Goal: Check status: Check status

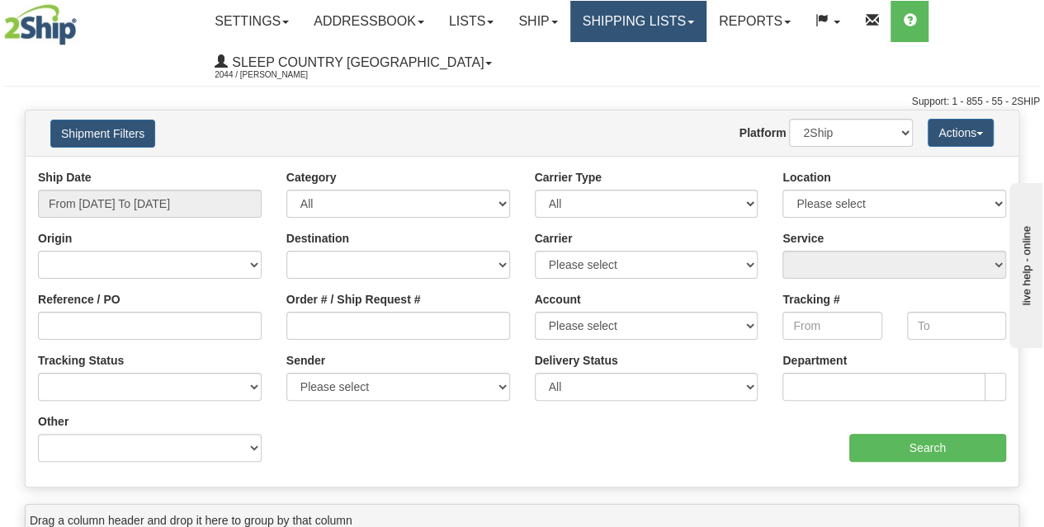
click at [706, 19] on link "Shipping lists" at bounding box center [638, 21] width 136 height 41
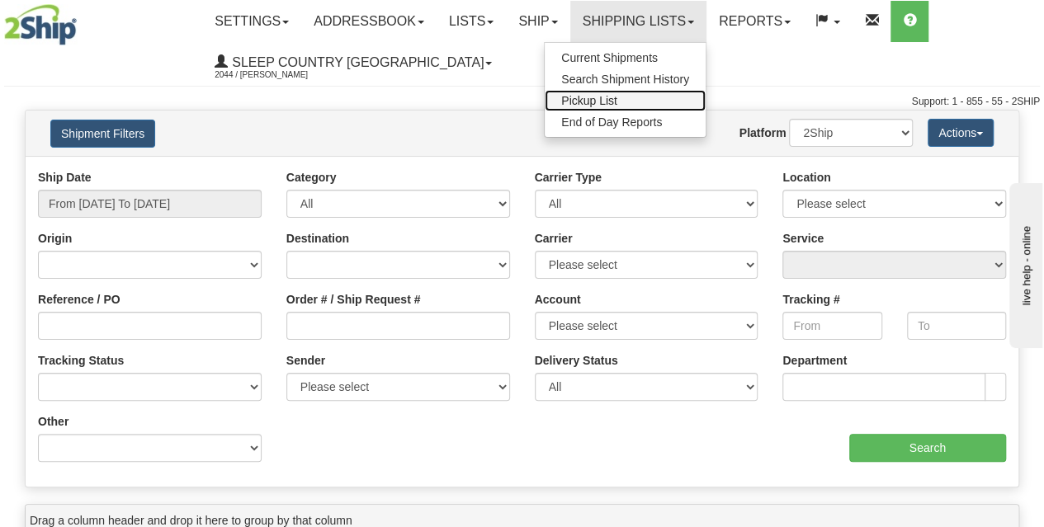
click at [604, 98] on span "Pickup List" at bounding box center [589, 100] width 56 height 13
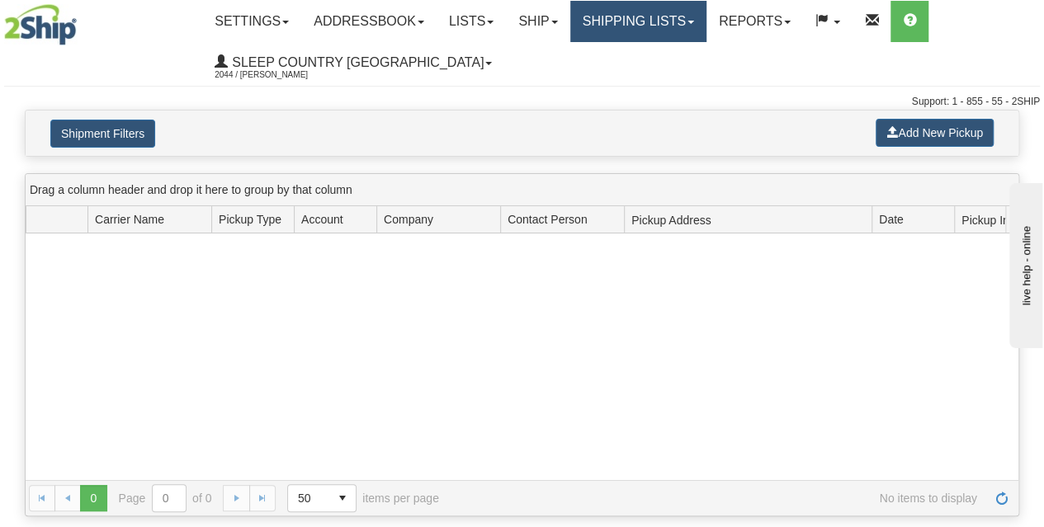
click at [707, 15] on link "Shipping lists" at bounding box center [638, 21] width 136 height 41
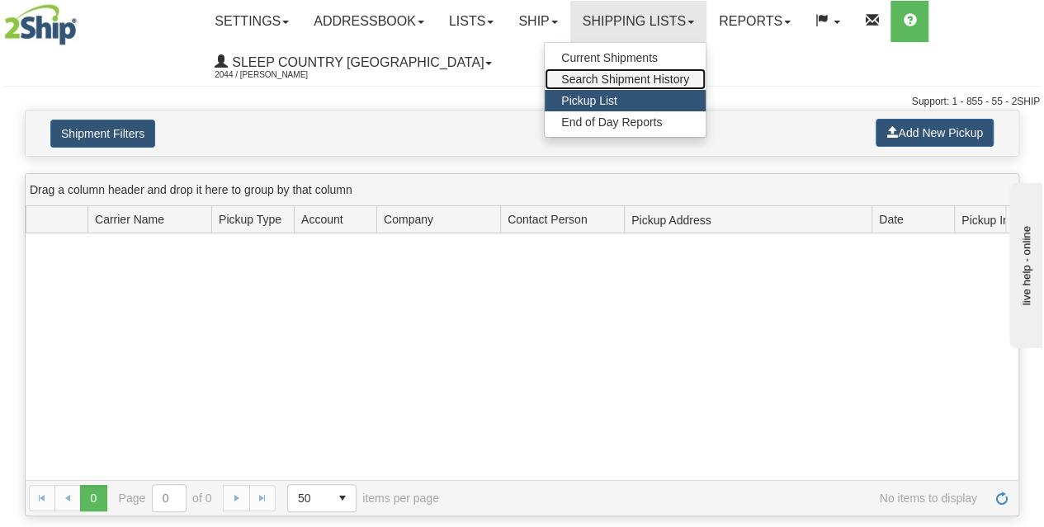
click at [616, 78] on span "Search Shipment History" at bounding box center [625, 79] width 128 height 13
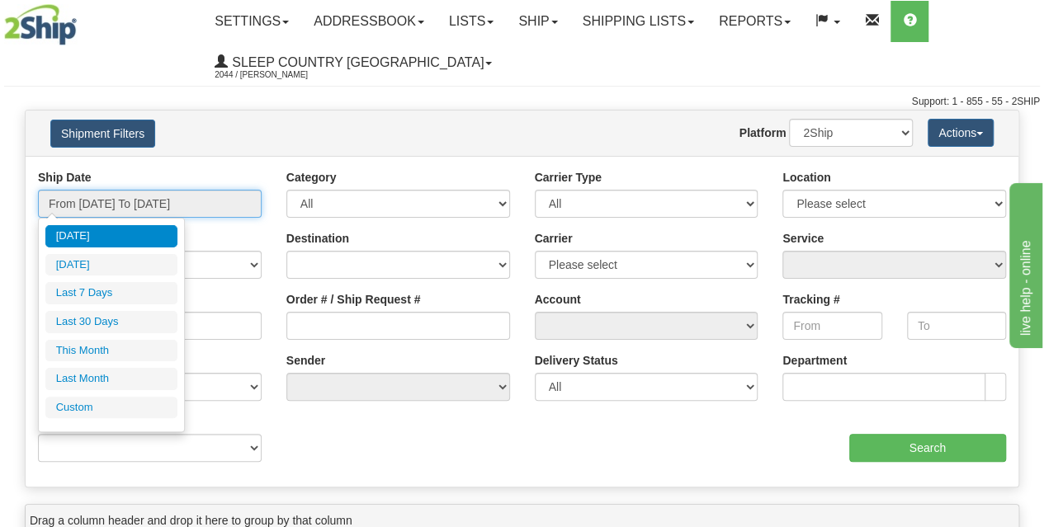
click at [249, 211] on input "From [DATE] To [DATE]" at bounding box center [150, 204] width 224 height 28
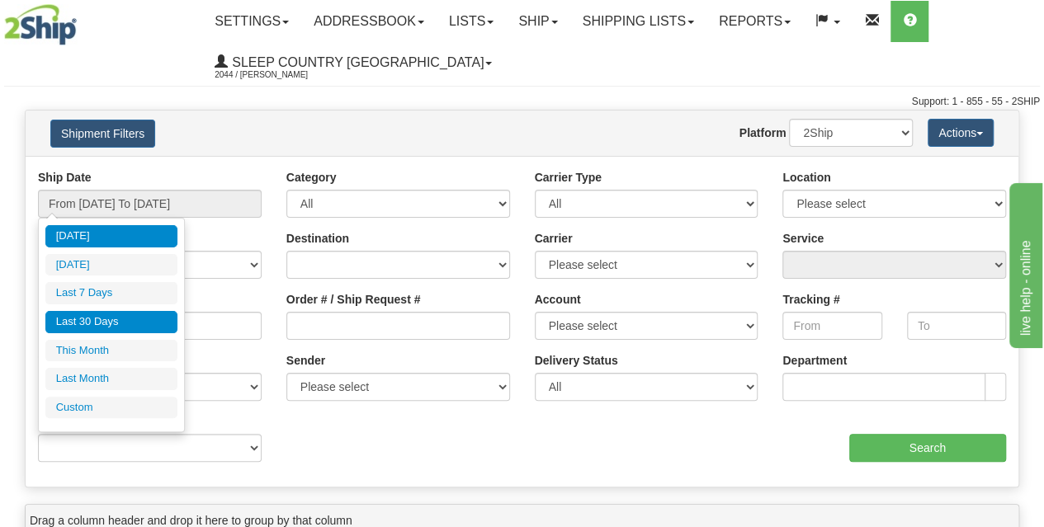
click at [133, 311] on li "Last 30 Days" at bounding box center [111, 322] width 132 height 22
type input "From 09/01/2025 To 09/30/2025"
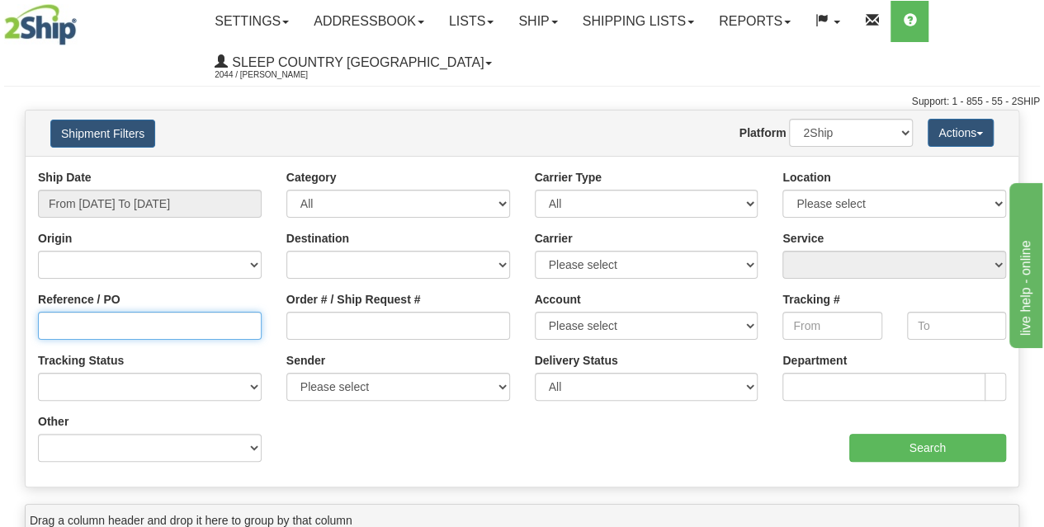
click at [79, 314] on input "Reference / PO" at bounding box center [150, 326] width 224 height 28
paste input "3011429"
type input "3011429"
